Goal: Task Accomplishment & Management: Use online tool/utility

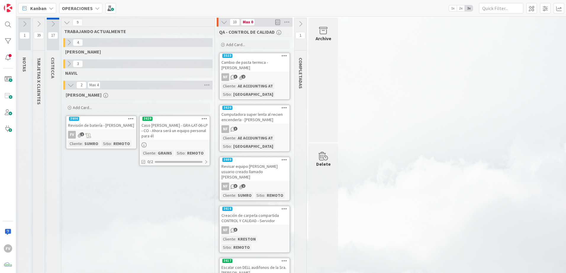
click at [40, 20] on button at bounding box center [39, 24] width 12 height 9
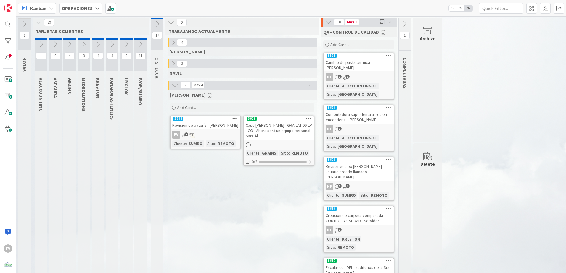
click at [83, 44] on icon at bounding box center [83, 44] width 7 height 7
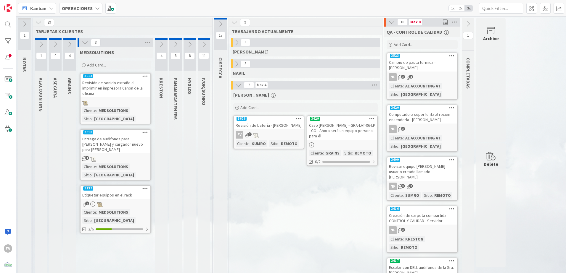
click at [83, 44] on icon at bounding box center [85, 42] width 7 height 7
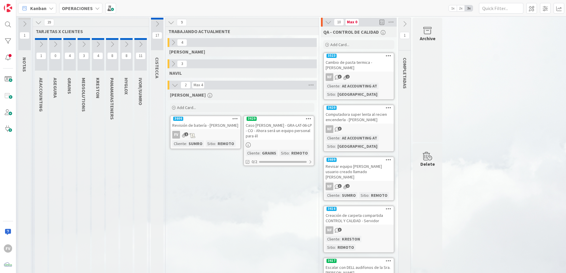
click at [83, 44] on icon at bounding box center [83, 44] width 7 height 7
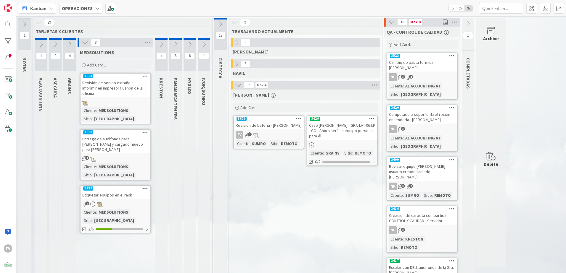
click at [83, 44] on icon at bounding box center [85, 42] width 7 height 7
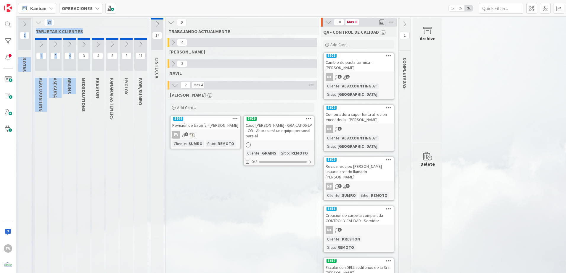
click at [78, 273] on html "FV Kanban OPERACIONES 1x 2x 3x 1 NOTAS 39 TARJETAS X CLIENTES 1 AEACCOUNTING 0 …" at bounding box center [283, 136] width 566 height 273
click at [439, 187] on div "Delete" at bounding box center [428, 206] width 30 height 125
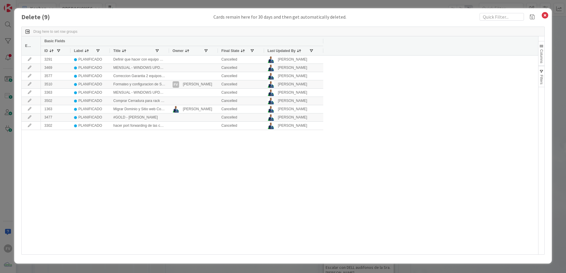
click at [479, 4] on div "Delete ( 9 ) Cards remain here for 30 days and then get automatically deleted. …" at bounding box center [283, 136] width 566 height 273
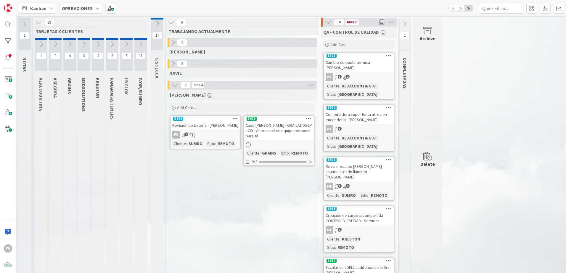
drag, startPoint x: 260, startPoint y: 181, endPoint x: 256, endPoint y: 180, distance: 3.9
click at [141, 48] on button at bounding box center [140, 44] width 12 height 9
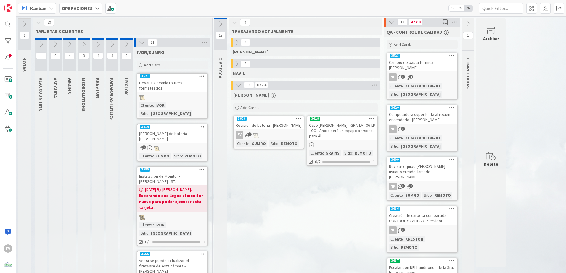
click at [143, 44] on icon at bounding box center [142, 42] width 7 height 7
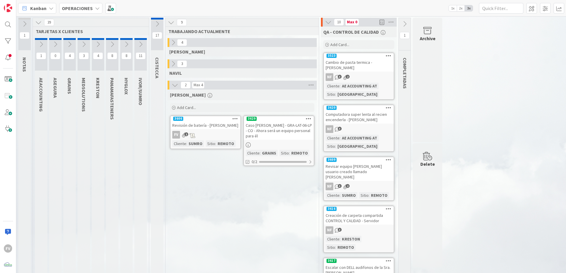
click at [143, 44] on icon at bounding box center [140, 44] width 7 height 7
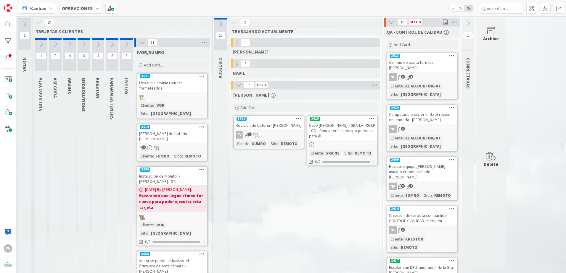
click at [141, 45] on icon at bounding box center [142, 42] width 7 height 7
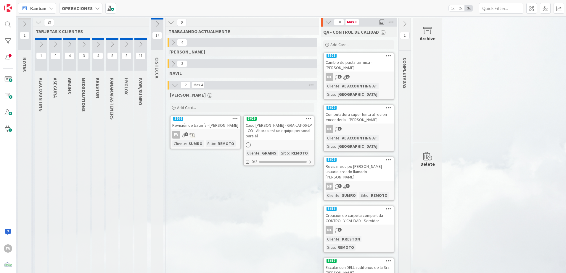
click at [219, 136] on div "FV 1" at bounding box center [205, 135] width 70 height 8
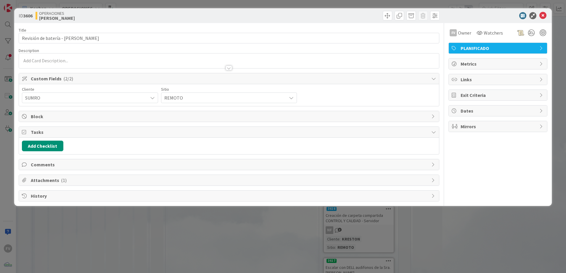
click at [55, 133] on span "Tasks" at bounding box center [229, 132] width 397 height 7
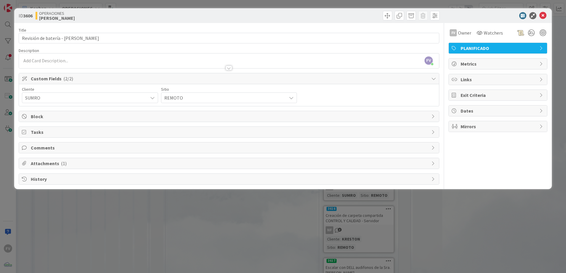
click at [52, 118] on span "Block" at bounding box center [229, 116] width 397 height 7
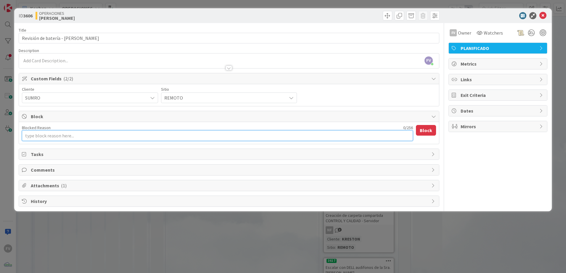
click at [58, 136] on textarea "Blocked Reason" at bounding box center [217, 136] width 391 height 11
type textarea "x"
type textarea "E"
type textarea "x"
type textarea "Es"
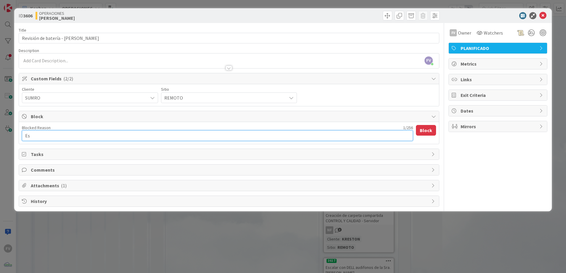
type textarea "x"
type textarea "Esp"
type textarea "x"
type textarea "Espe"
type textarea "x"
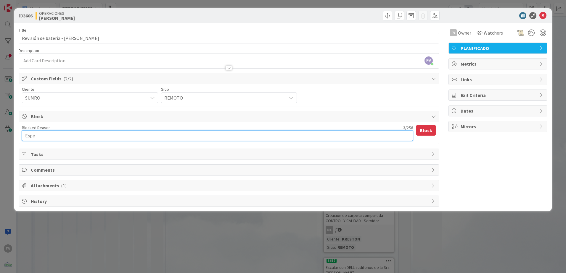
type textarea "Esper"
type textarea "x"
type textarea "Espera"
type textarea "x"
type textarea "Esperan"
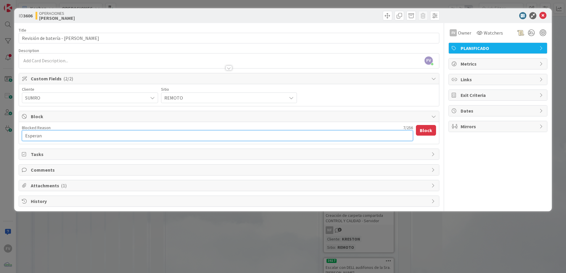
type textarea "x"
type textarea "Esperand"
type textarea "x"
type textarea "Esperando"
type textarea "x"
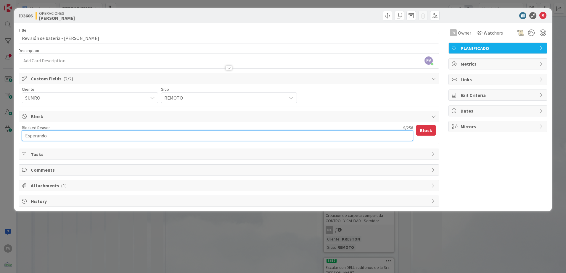
type textarea "Esperando"
type textarea "x"
type textarea "Esperando r"
type textarea "x"
type textarea "Esperando re"
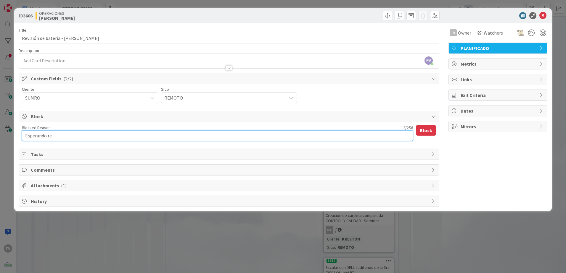
type textarea "x"
type textarea "Esperando res"
type textarea "x"
type textarea "Esperando respu"
type textarea "x"
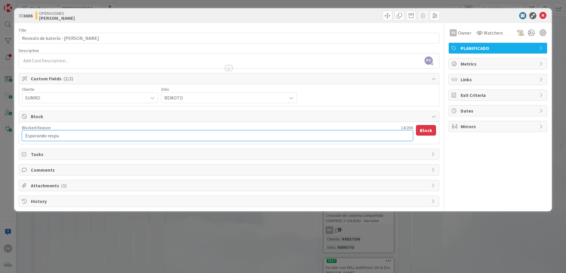
type textarea "Esperando respui"
type textarea "x"
type textarea "Esperando respuie"
type textarea "x"
type textarea "Esperando respuies"
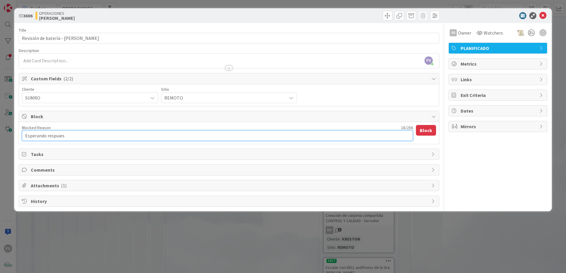
type textarea "x"
type textarea "Esperando respuiest"
type textarea "x"
type textarea "Esperando respuies"
type textarea "x"
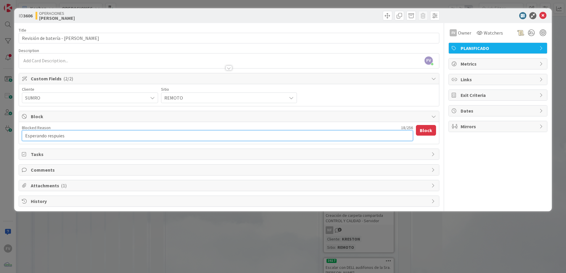
type textarea "Esperando respuie"
type textarea "x"
type textarea "Esperando respui"
type textarea "x"
type textarea "Esperando respu"
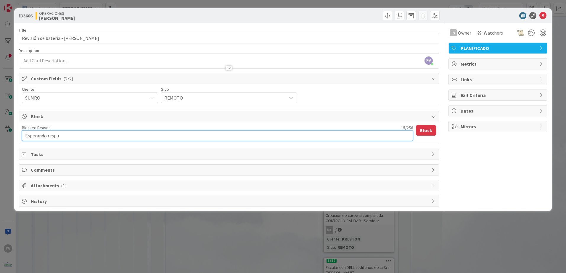
type textarea "x"
type textarea "Esperando respue"
type textarea "x"
type textarea "Esperando respues"
type textarea "x"
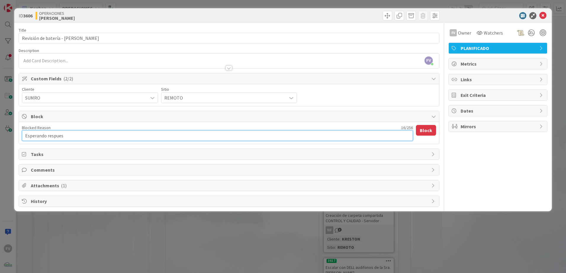
type textarea "Esperando respuest"
type textarea "x"
type textarea "Esperando respuesta"
type textarea "x"
type textarea "Esperando respuesta d"
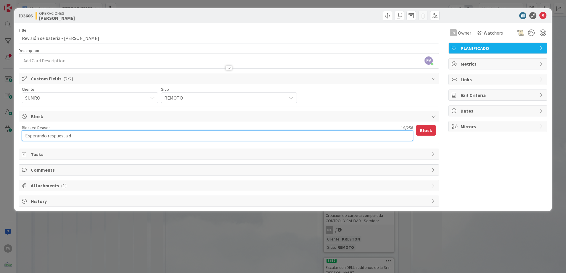
type textarea "x"
type textarea "Esperando respuesta de"
type textarea "x"
type textarea "Esperando respuesta de"
type textarea "x"
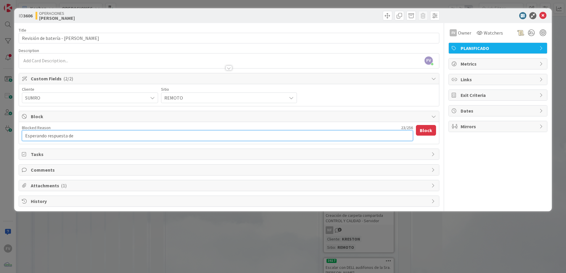
type textarea "Esperando respuesta de L"
type textarea "x"
type textarea "Esperando respuesta [PERSON_NAME]"
type textarea "x"
type textarea "Esperando respuesta [PERSON_NAME]"
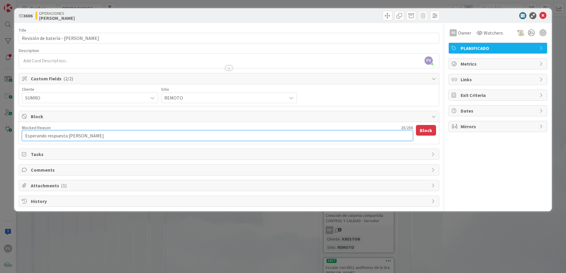
type textarea "x"
type textarea "Esperando respuesta [PERSON_NAME]"
type textarea "x"
type textarea "Esperando respuesta [PERSON_NAME]"
type textarea "x"
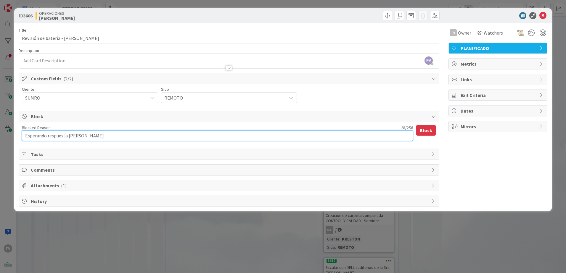
type textarea "Esperando respuesta [PERSON_NAME]"
type textarea "x"
type textarea "Esperando respuesta [PERSON_NAME] para"
type textarea "x"
type textarea "Esperando respuesta [PERSON_NAME] para"
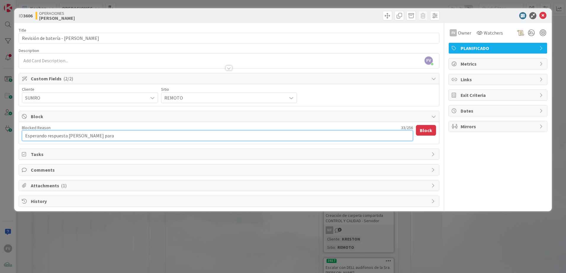
type textarea "x"
type textarea "Esperando respuesta [PERSON_NAME] para p"
type textarea "x"
type textarea "Esperando respuesta [PERSON_NAME] para pr"
type textarea "x"
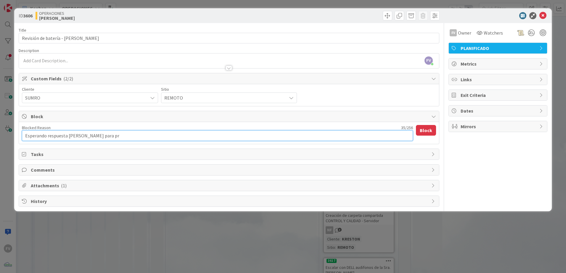
type textarea "Esperando respuesta [PERSON_NAME] para pro"
type textarea "x"
type textarea "Esperando respuesta [PERSON_NAME] para proc"
type textarea "x"
type textarea "Esperando respuesta [PERSON_NAME] para proce"
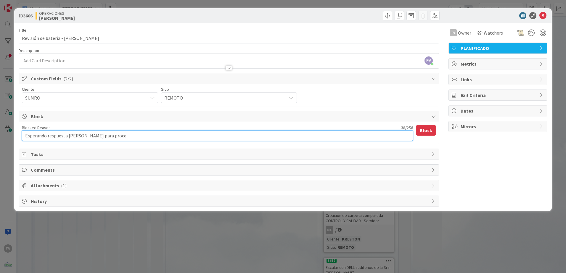
type textarea "x"
type textarea "Esperando respuesta [PERSON_NAME] para proced"
type textarea "x"
type textarea "Esperando respuesta [PERSON_NAME] para procede"
type textarea "x"
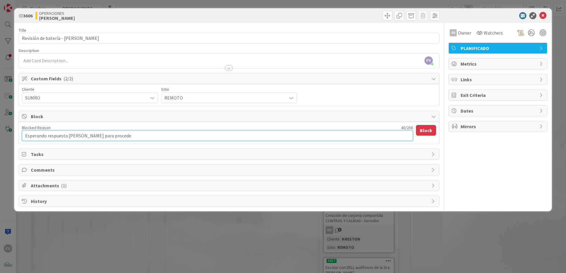
type textarea "Esperando respuesta [PERSON_NAME] para proceder"
type textarea "x"
type textarea "Esperando respuesta [PERSON_NAME] para proceder"
type textarea "x"
type textarea "Esperando respuesta [PERSON_NAME] para proceder c"
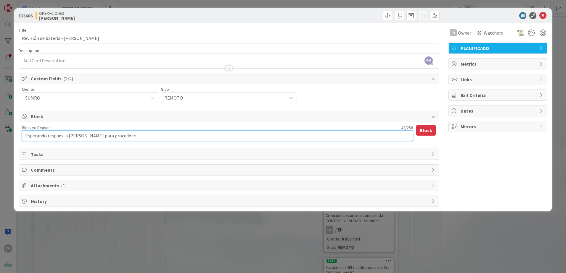
type textarea "x"
type textarea "Esperando respuesta [PERSON_NAME] para proceder co"
type textarea "x"
type textarea "Esperando respuesta [PERSON_NAME] para proceder coj"
type textarea "x"
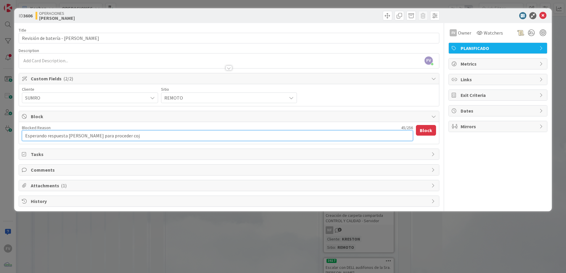
type textarea "Esperando respuesta [PERSON_NAME] para proceder coj"
type textarea "x"
type textarea "Esperando respuesta [PERSON_NAME] para proceder coj"
type textarea "x"
type textarea "Esperando respuesta [PERSON_NAME] para proceder co"
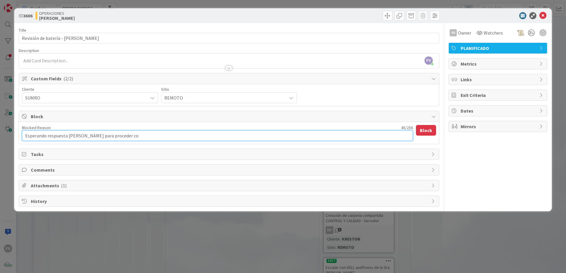
type textarea "x"
type textarea "Esperando respuesta [PERSON_NAME] para proceder con"
type textarea "x"
type textarea "Esperando respuesta [PERSON_NAME] para proceder con"
type textarea "x"
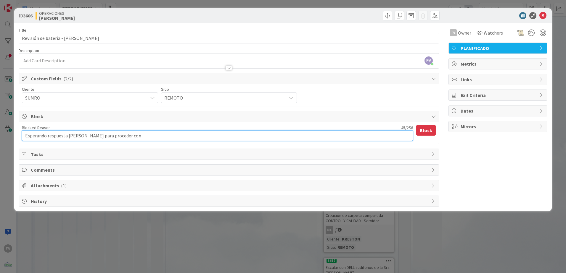
type textarea "Esperando respuesta [PERSON_NAME] para proceder con e"
type textarea "x"
type textarea "Esperando respuesta [PERSON_NAME] para proceder con el"
type textarea "x"
type textarea "Esperando respuesta [PERSON_NAME] para proceder con el p"
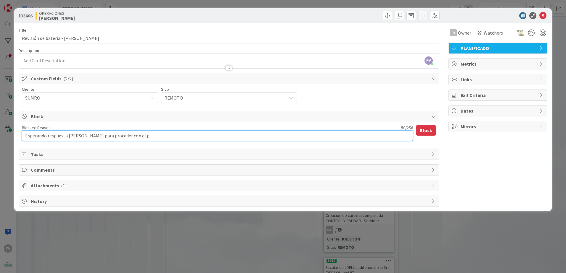
type textarea "x"
type textarea "Esperando respuesta [PERSON_NAME] para proceder con el pr"
type textarea "x"
type textarea "Esperando respuesta [PERSON_NAME] para proceder con el pro"
type textarea "x"
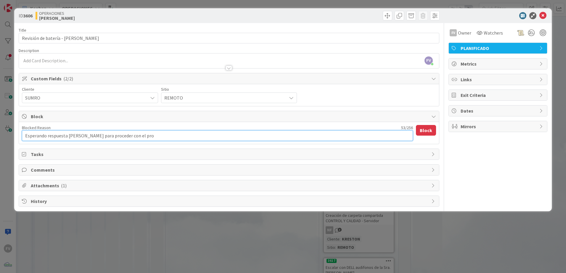
type textarea "Esperando respuesta [PERSON_NAME] para proceder con el proc"
type textarea "x"
type textarea "Esperando respuesta [PERSON_NAME] para proceder con el proce"
type textarea "x"
type textarea "Esperando respuesta [PERSON_NAME] para proceder con el proces"
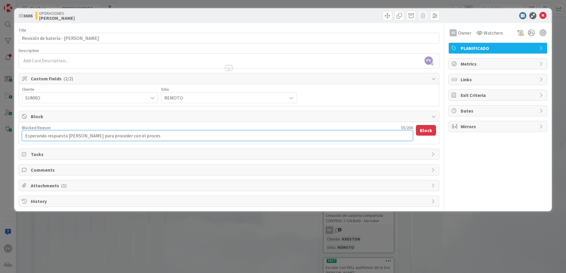
type textarea "x"
type textarea "Esperando respuesta [PERSON_NAME] para proceder con el proceso"
type textarea "x"
type textarea "Esperando respuesta [PERSON_NAME] para proceder con el proceso d"
type textarea "x"
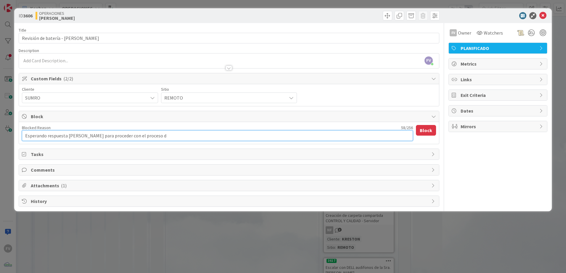
type textarea "Esperando respuesta [PERSON_NAME] para proceder con el proceso de"
type textarea "x"
type textarea "Esperando respuesta [PERSON_NAME] para proceder con el proceso de"
type textarea "x"
type textarea "Esperando respuesta [PERSON_NAME] para proceder con el proceso de c"
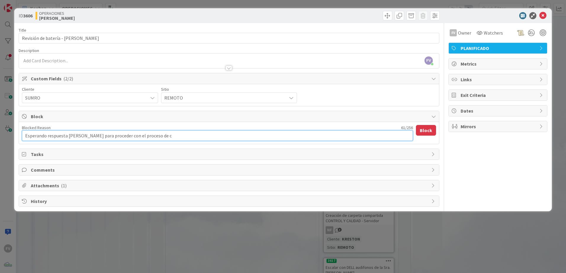
type textarea "x"
type textarea "Esperando respuesta [PERSON_NAME] para proceder con el proceso de ca"
type textarea "x"
type textarea "Esperando respuesta [PERSON_NAME] para proceder con el proceso de cal"
type textarea "x"
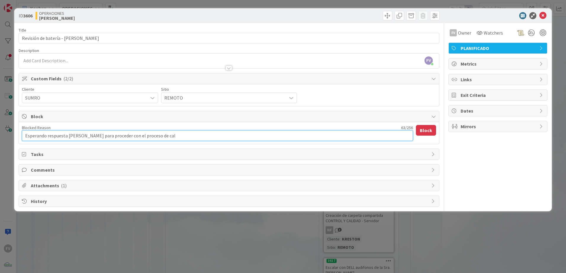
type textarea "Esperando respuesta [PERSON_NAME] para proceder con el proceso de cali"
type textarea "x"
type textarea "Esperando respuesta [PERSON_NAME] para proceder con el proceso de calib"
type textarea "x"
type textarea "Esperando respuesta [PERSON_NAME] para proceder con el proceso [PERSON_NAME]"
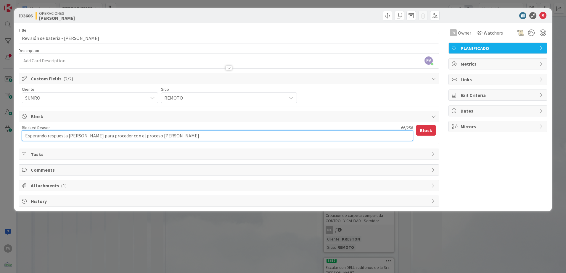
type textarea "x"
type textarea "Esperando respuesta [PERSON_NAME] para proceder con el proceso [PERSON_NAME]"
type textarea "x"
type textarea "Esperando respuesta [PERSON_NAME] para proceder con el proceso [PERSON_NAME]"
type textarea "x"
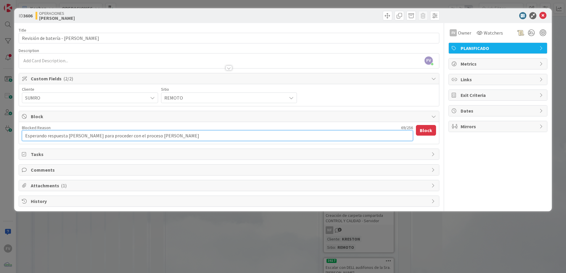
type textarea "Esperando respuesta [PERSON_NAME] para proceder con el proceso [PERSON_NAME] l"
type textarea "x"
type textarea "Esperando respuesta [PERSON_NAME] para proceder con el proceso [PERSON_NAME] la"
type textarea "x"
type textarea "Esperando respuesta [PERSON_NAME] para proceder con el proceso [PERSON_NAME] la"
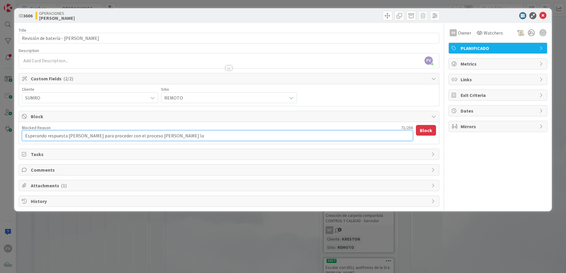
type textarea "x"
type textarea "Esperando respuesta [PERSON_NAME] para proceder con el proceso [PERSON_NAME] la…"
type textarea "x"
type textarea "Esperando respuesta [PERSON_NAME] para proceder con el proceso [PERSON_NAME] la…"
type textarea "x"
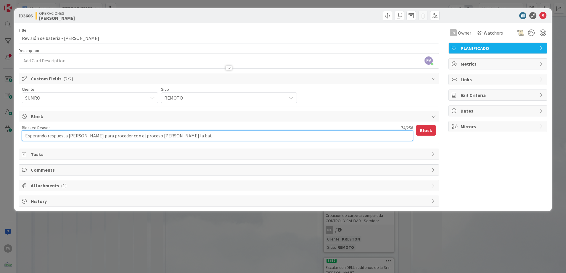
type textarea "Esperando respuesta [PERSON_NAME] para proceder con el proceso [PERSON_NAME] la…"
type textarea "x"
type textarea "Esperando respuesta [PERSON_NAME] para proceder con el proceso [PERSON_NAME] la…"
type textarea "x"
type textarea "Esperando respuesta [PERSON_NAME] para proceder con el proceso [PERSON_NAME] la…"
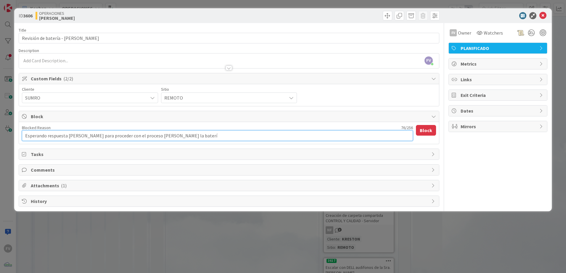
type textarea "x"
type textarea "Esperando respuesta [PERSON_NAME] para proceder con el proceso [PERSON_NAME] la…"
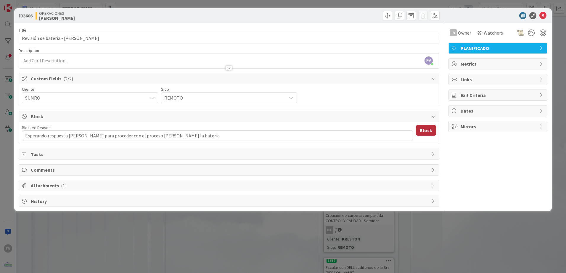
click at [431, 127] on button "Block" at bounding box center [426, 130] width 20 height 11
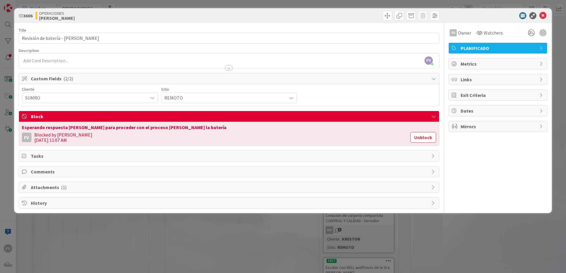
click at [46, 154] on span "Tasks" at bounding box center [229, 156] width 397 height 7
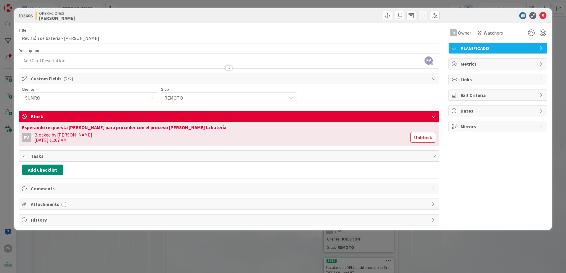
click at [46, 158] on span "Tasks" at bounding box center [229, 156] width 397 height 7
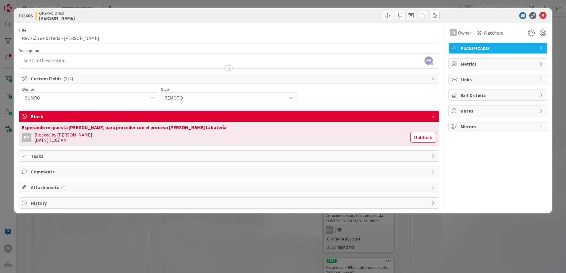
click at [123, 231] on div "ID 3606 OPERACIONES [PERSON_NAME] Title 33 / 128 Revisión de batería - [PERSON_…" at bounding box center [283, 136] width 566 height 273
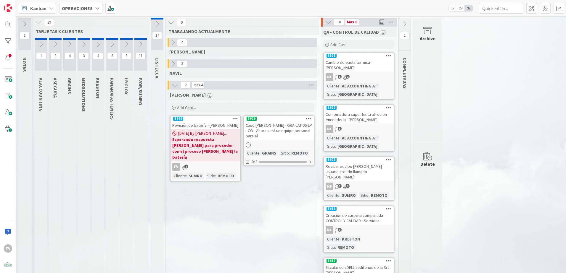
click at [138, 44] on icon at bounding box center [140, 44] width 7 height 7
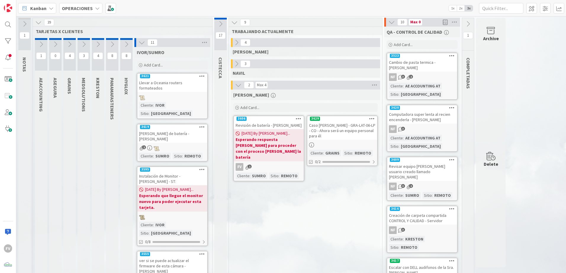
click at [142, 43] on icon at bounding box center [142, 42] width 7 height 7
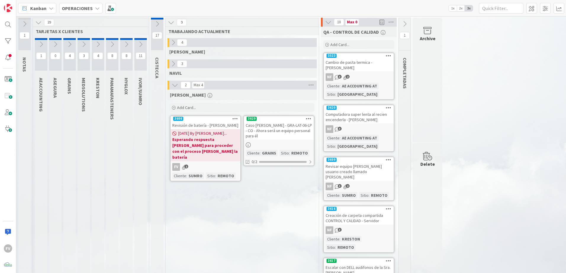
click at [124, 45] on icon at bounding box center [126, 44] width 7 height 7
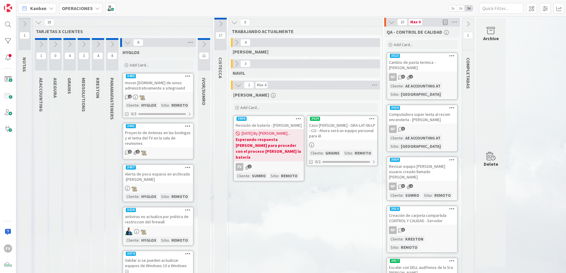
click at [125, 44] on icon at bounding box center [127, 42] width 7 height 7
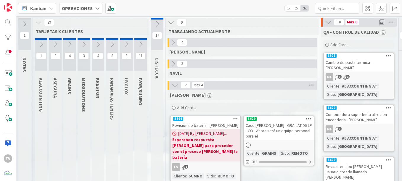
click at [36, 23] on icon at bounding box center [38, 22] width 7 height 7
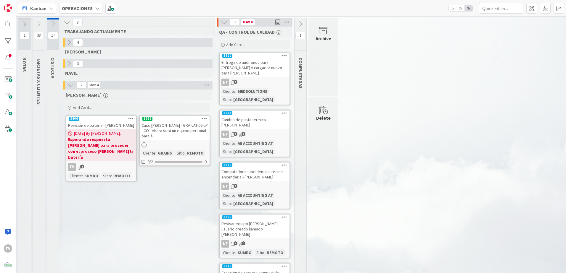
click at [225, 22] on icon at bounding box center [224, 22] width 7 height 7
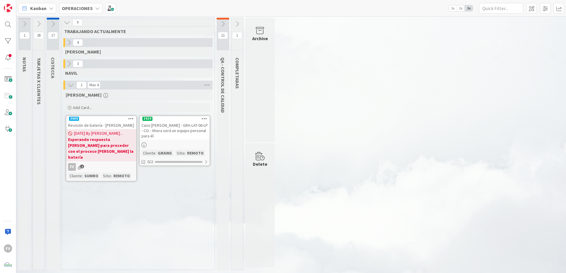
click at [51, 22] on icon at bounding box center [53, 24] width 7 height 7
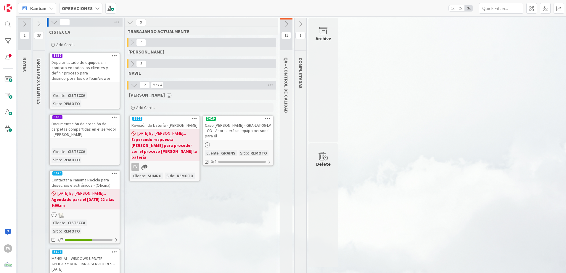
click at [51, 22] on icon at bounding box center [54, 22] width 7 height 7
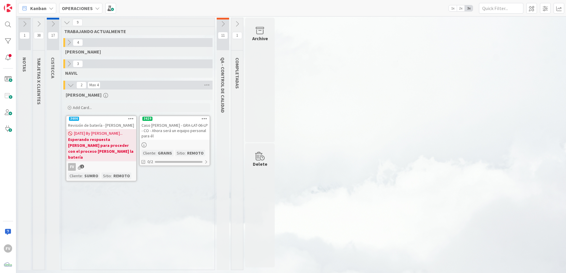
click at [37, 25] on icon at bounding box center [39, 24] width 7 height 7
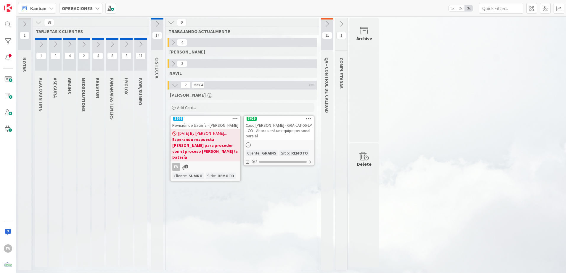
click at [140, 45] on icon at bounding box center [140, 44] width 7 height 7
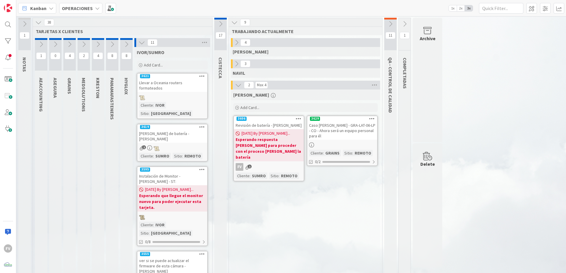
click at [140, 45] on icon at bounding box center [142, 42] width 7 height 7
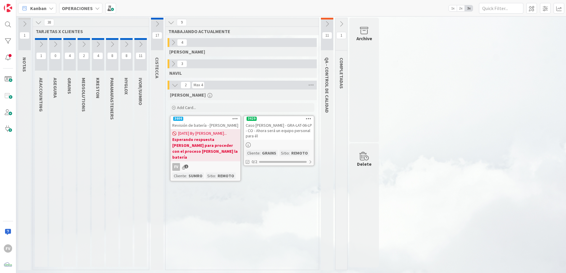
click at [35, 26] on button at bounding box center [39, 23] width 8 height 8
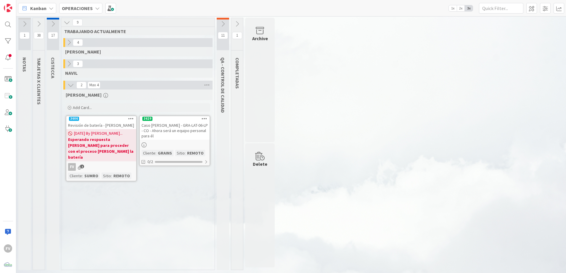
click at [35, 24] on button at bounding box center [39, 24] width 12 height 9
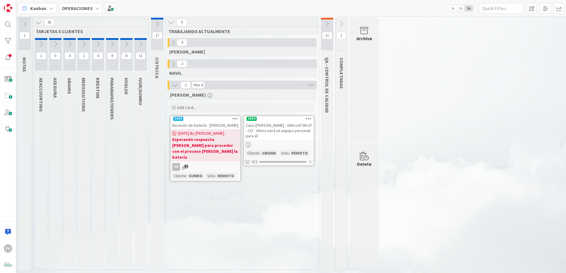
click at [41, 46] on icon at bounding box center [41, 44] width 7 height 7
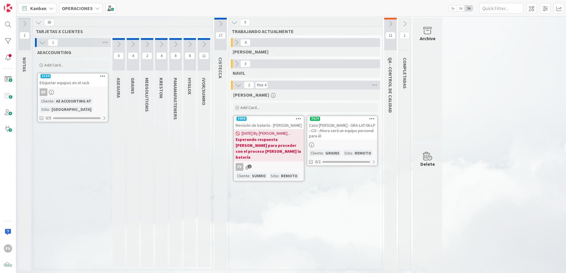
click at [118, 46] on icon at bounding box center [118, 44] width 7 height 7
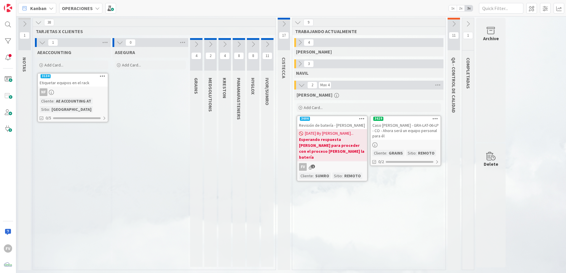
click at [201, 46] on button at bounding box center [196, 44] width 12 height 9
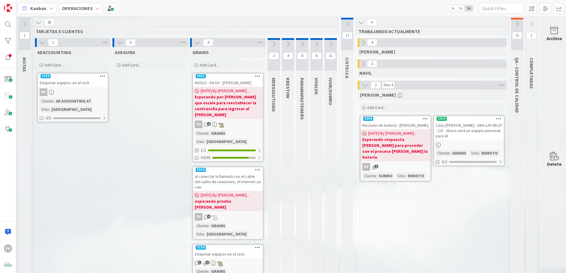
click at [275, 46] on icon at bounding box center [273, 44] width 7 height 7
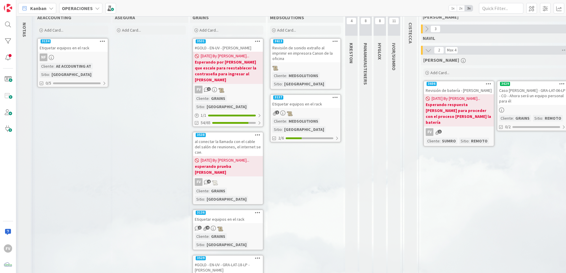
scroll to position [5, 0]
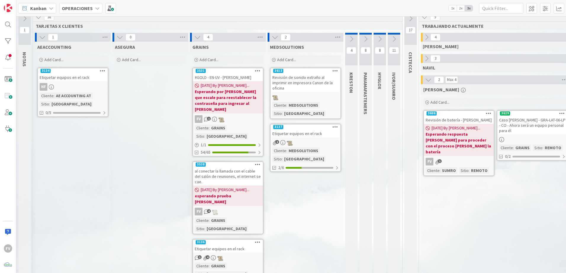
click at [199, 39] on icon at bounding box center [197, 37] width 7 height 7
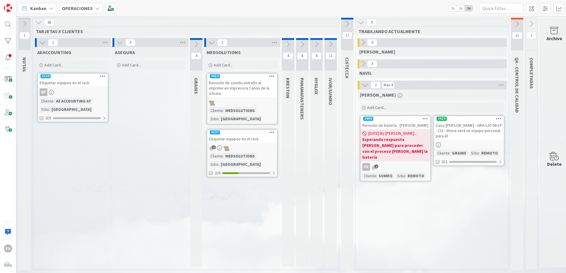
click at [286, 44] on icon at bounding box center [288, 44] width 7 height 7
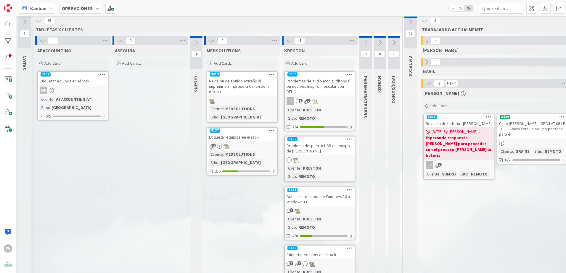
scroll to position [4, 0]
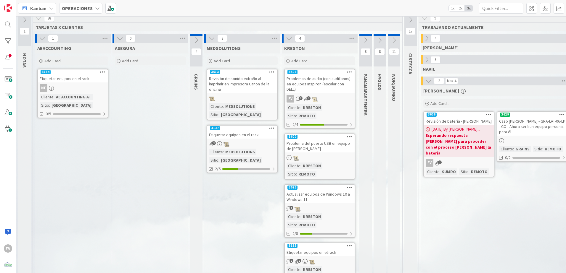
click at [292, 38] on icon at bounding box center [289, 38] width 7 height 7
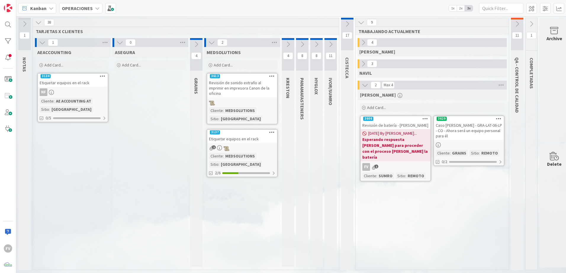
scroll to position [2, 0]
click at [209, 42] on icon at bounding box center [211, 42] width 7 height 7
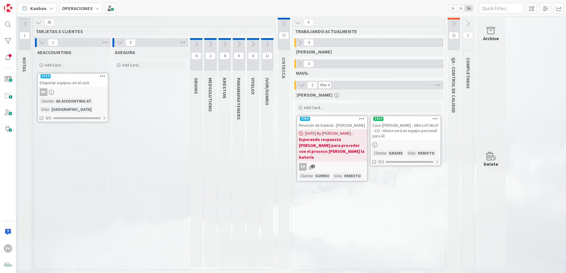
click at [123, 45] on icon at bounding box center [120, 42] width 7 height 7
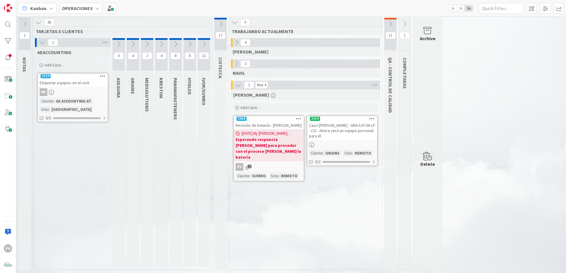
click at [40, 45] on icon at bounding box center [42, 42] width 7 height 7
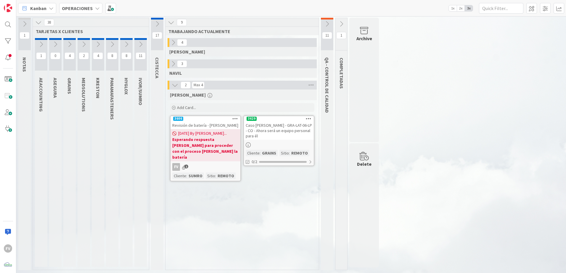
click at [36, 24] on icon at bounding box center [38, 22] width 7 height 7
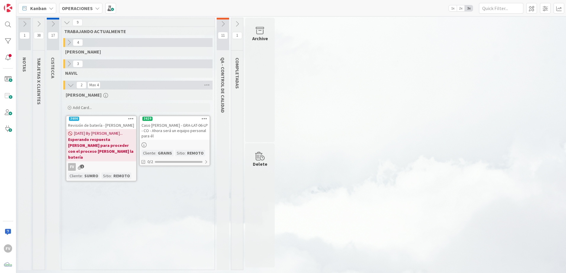
click at [66, 42] on button at bounding box center [69, 43] width 8 height 8
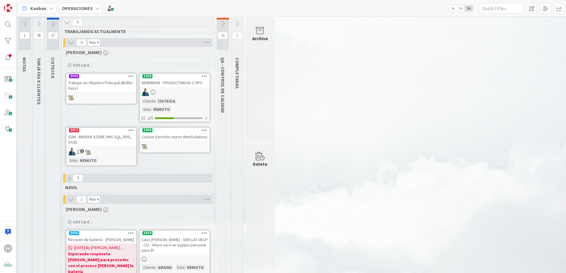
click at [67, 42] on button at bounding box center [71, 43] width 8 height 8
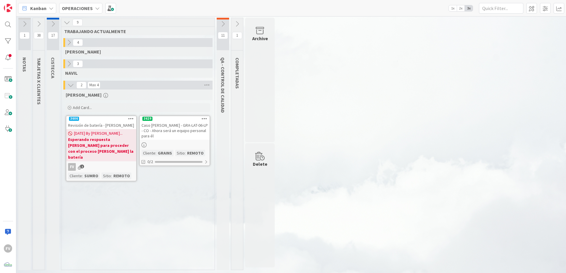
click at [223, 24] on icon at bounding box center [223, 24] width 7 height 7
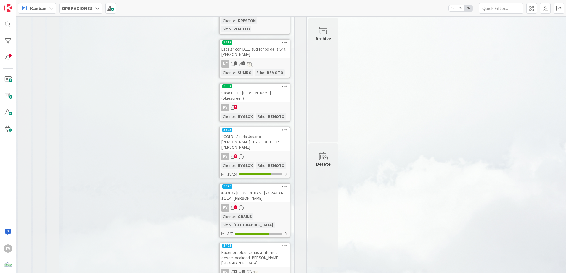
scroll to position [279, 0]
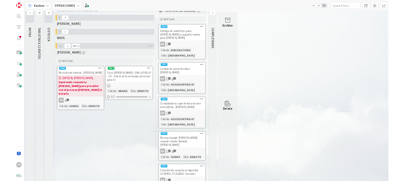
scroll to position [0, 0]
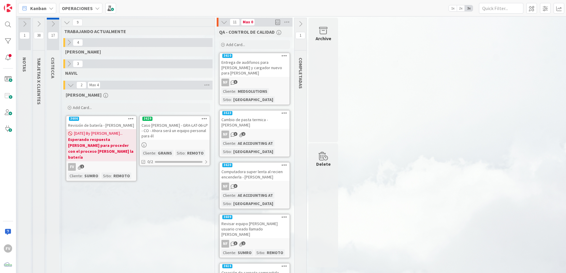
click at [224, 25] on button at bounding box center [224, 22] width 8 height 8
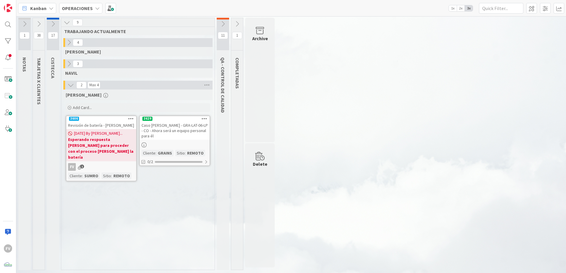
click at [183, 129] on div "Caso [PERSON_NAME] - GRA-LAT-06-LP - CO - Ahora será un equipo personal para él" at bounding box center [175, 131] width 70 height 18
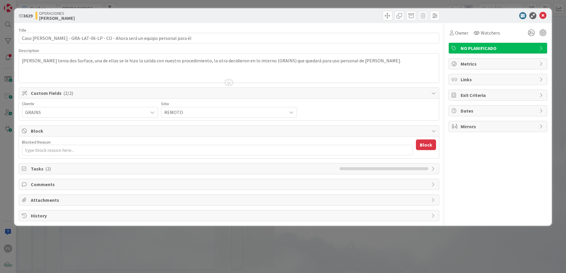
click at [217, 256] on div "ID 3629 OPERACIONES [PERSON_NAME] Title 75 / 128 Caso [PERSON_NAME]-LAT-06-LP -…" at bounding box center [283, 136] width 566 height 273
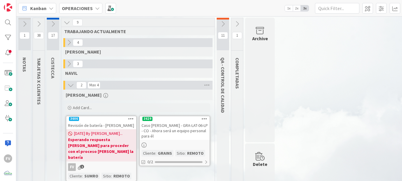
click at [39, 26] on icon at bounding box center [39, 24] width 7 height 7
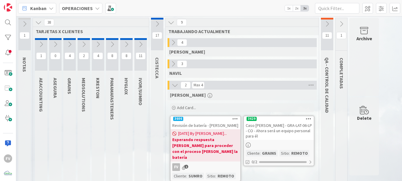
click at [42, 45] on icon at bounding box center [41, 44] width 7 height 7
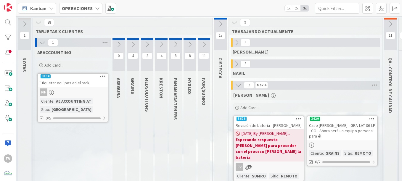
click at [42, 43] on icon at bounding box center [42, 42] width 7 height 7
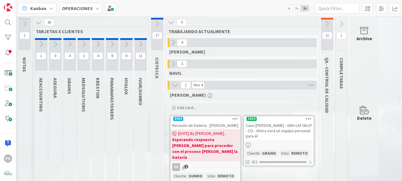
click at [99, 45] on icon at bounding box center [98, 44] width 7 height 7
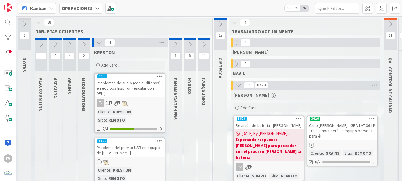
click at [99, 43] on icon at bounding box center [99, 42] width 7 height 7
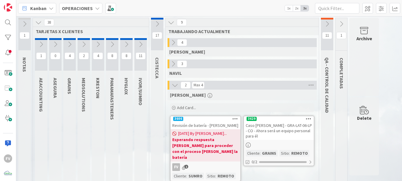
click at [111, 43] on icon at bounding box center [112, 44] width 7 height 7
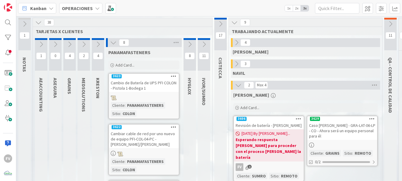
click at [115, 46] on icon at bounding box center [113, 42] width 7 height 7
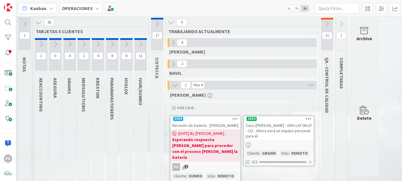
click at [142, 45] on icon at bounding box center [140, 44] width 7 height 7
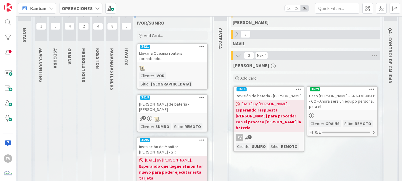
scroll to position [59, 0]
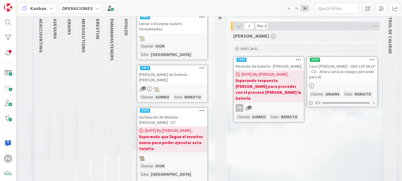
click at [146, 71] on div "[PERSON_NAME] de batería - [PERSON_NAME]" at bounding box center [172, 77] width 70 height 13
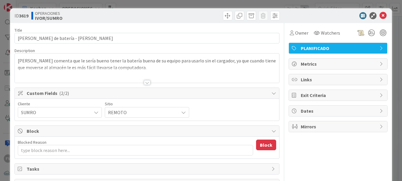
type textarea "x"
click at [10, 75] on div "ID 3619 OPERACIONES [PERSON_NAME]/SUMRO Title 36 / 128 [PERSON_NAME] de batería…" at bounding box center [201, 117] width 382 height 218
click at [109, 7] on div "ID 3619 OPERACIONES [PERSON_NAME]/SUMRO Title 36 / 128 [PERSON_NAME] de batería…" at bounding box center [201, 90] width 402 height 181
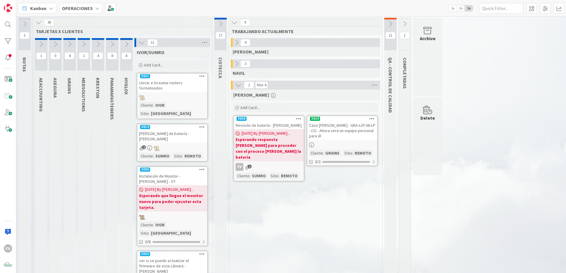
click at [139, 43] on icon at bounding box center [142, 42] width 7 height 7
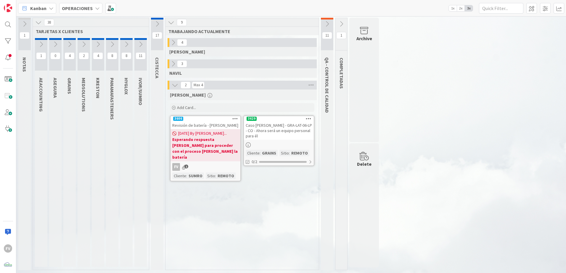
click at [37, 25] on icon at bounding box center [38, 22] width 7 height 7
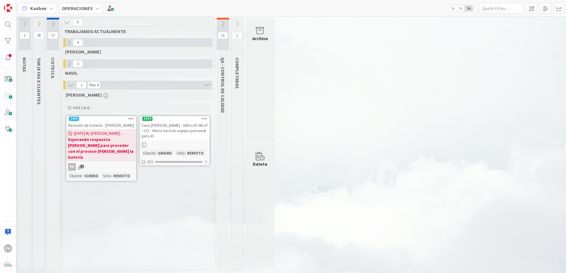
click at [221, 24] on icon at bounding box center [223, 24] width 7 height 7
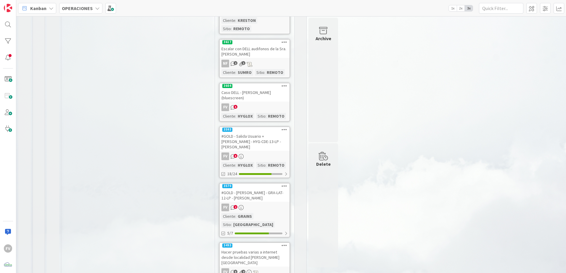
scroll to position [279, 0]
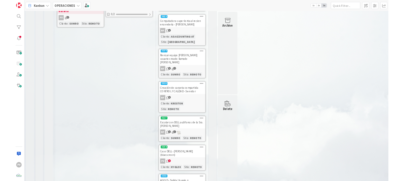
scroll to position [0, 0]
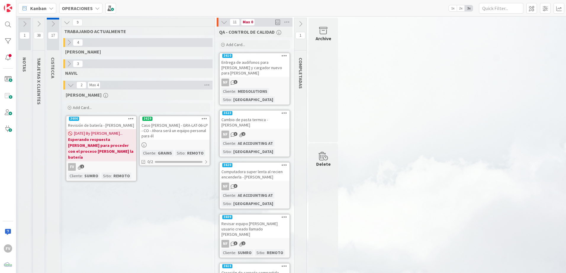
click at [219, 22] on div "11 Max 0" at bounding box center [255, 22] width 76 height 9
click at [220, 20] on button at bounding box center [224, 22] width 8 height 8
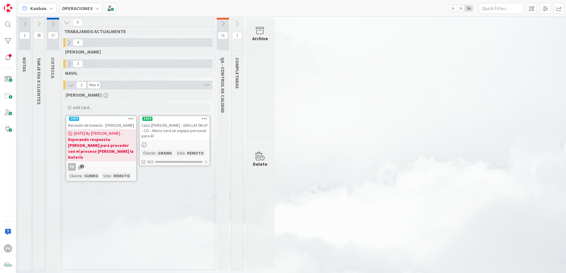
click at [220, 20] on button at bounding box center [223, 24] width 12 height 9
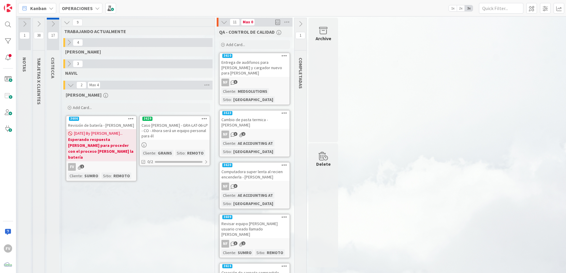
click at [88, 9] on b "OPERACIONES" at bounding box center [77, 8] width 31 height 6
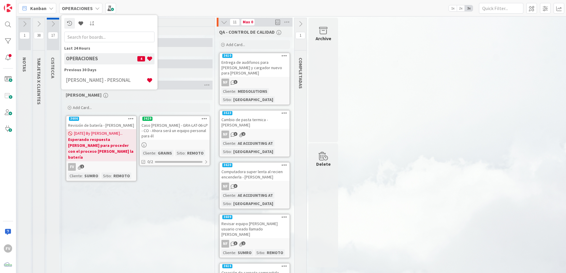
click at [144, 10] on div "Kanban OPERACIONES Last 24 Hours OPERACIONES 4 Previous 30 Days [PERSON_NAME] -…" at bounding box center [291, 8] width 550 height 16
